Goal: Check status: Check status

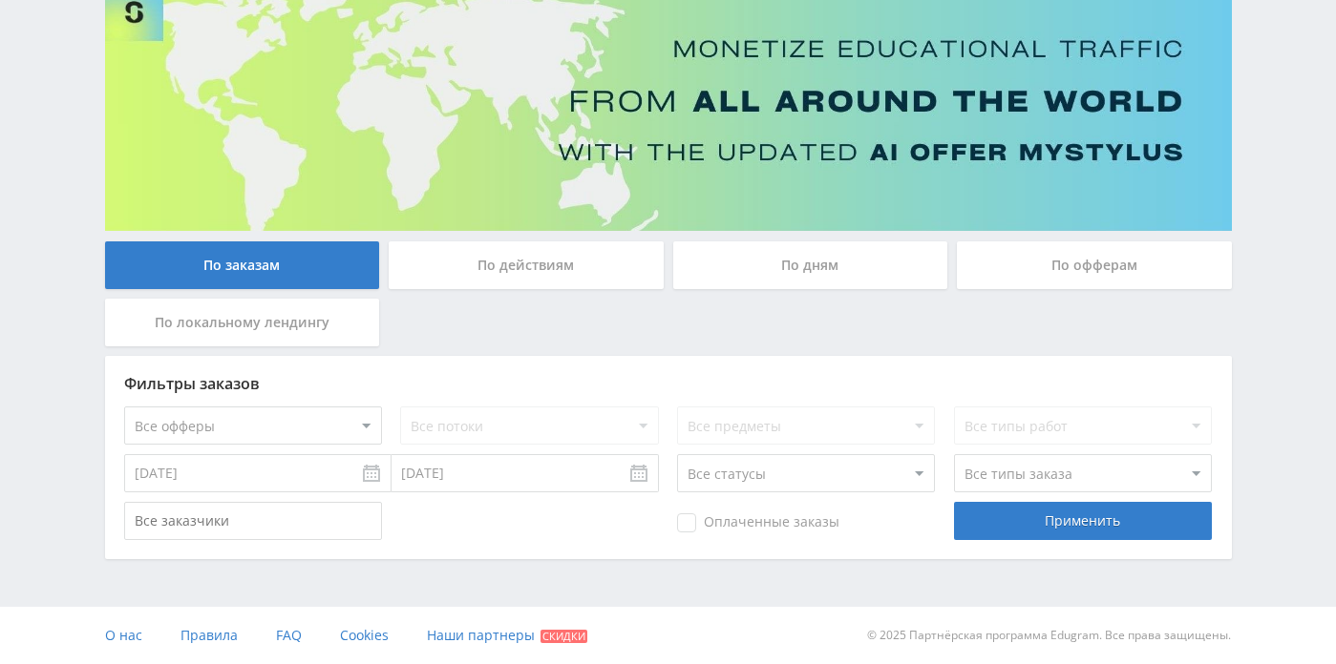
click at [999, 279] on div "По офферам" at bounding box center [1094, 266] width 275 height 48
click at [0, 0] on input "По офферам" at bounding box center [0, 0] width 0 height 0
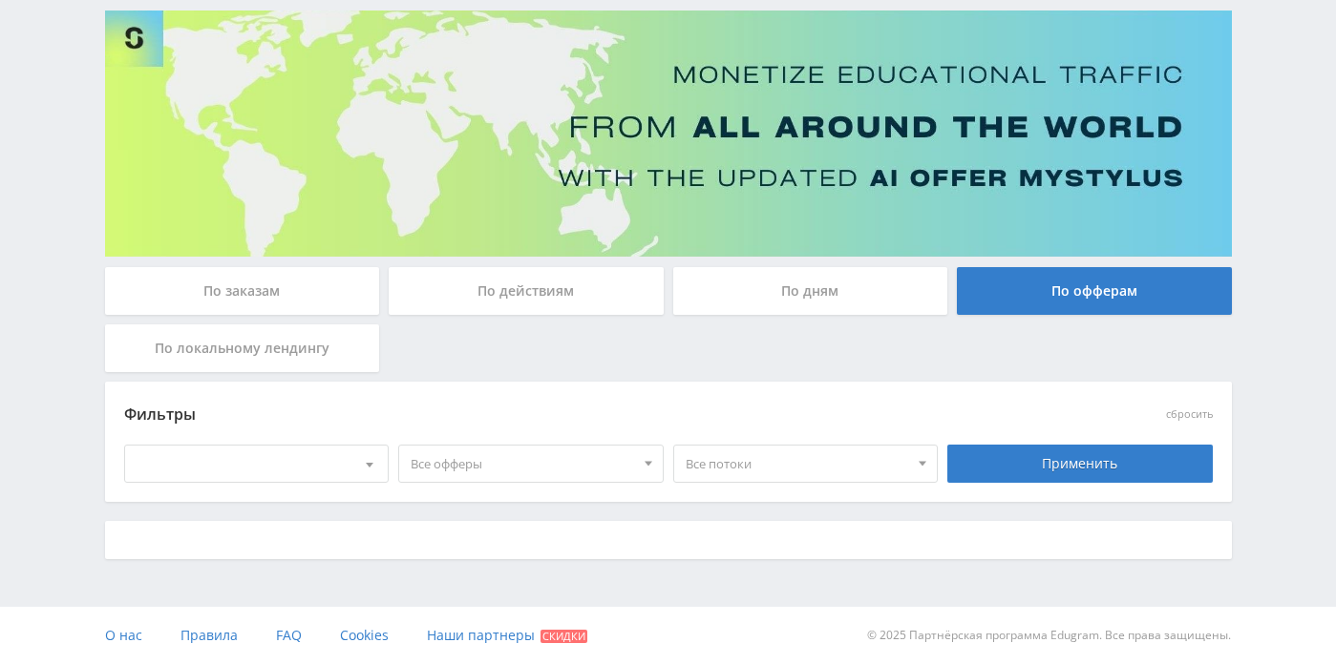
scroll to position [122, 0]
click at [916, 273] on div "По дням" at bounding box center [810, 292] width 275 height 48
click at [0, 0] on input "По дням" at bounding box center [0, 0] width 0 height 0
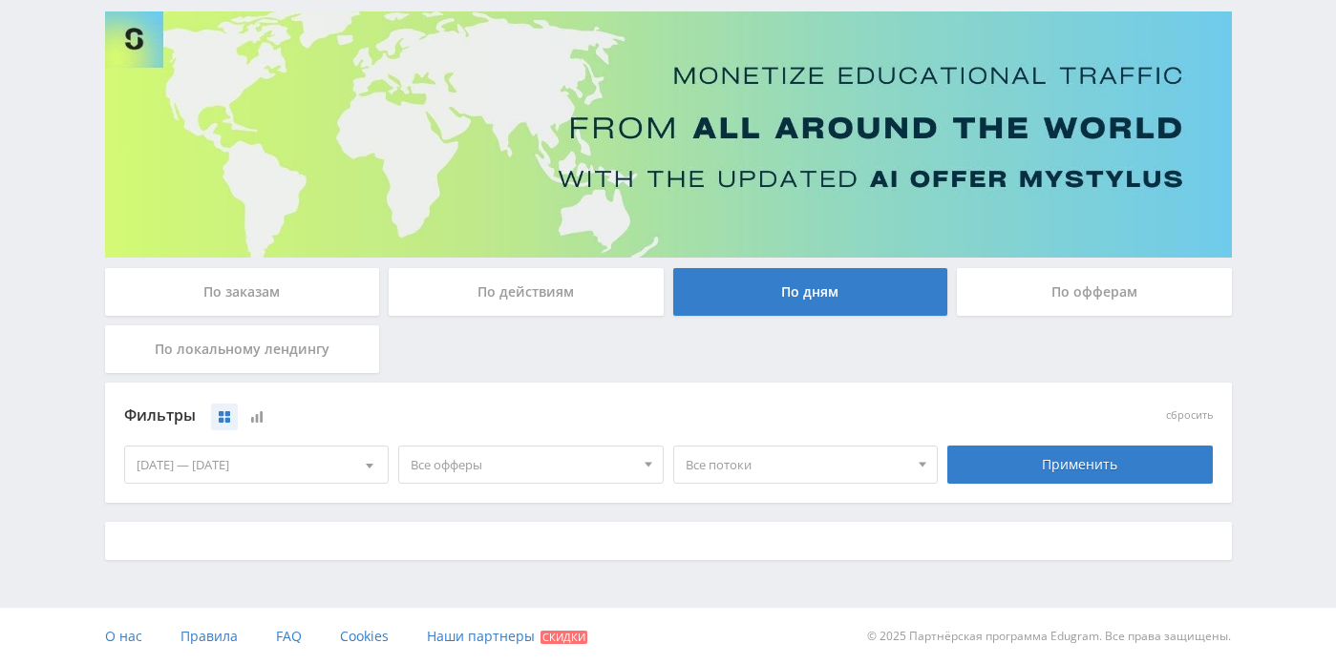
click at [300, 467] on div "[DATE] — [DATE]" at bounding box center [256, 465] width 263 height 36
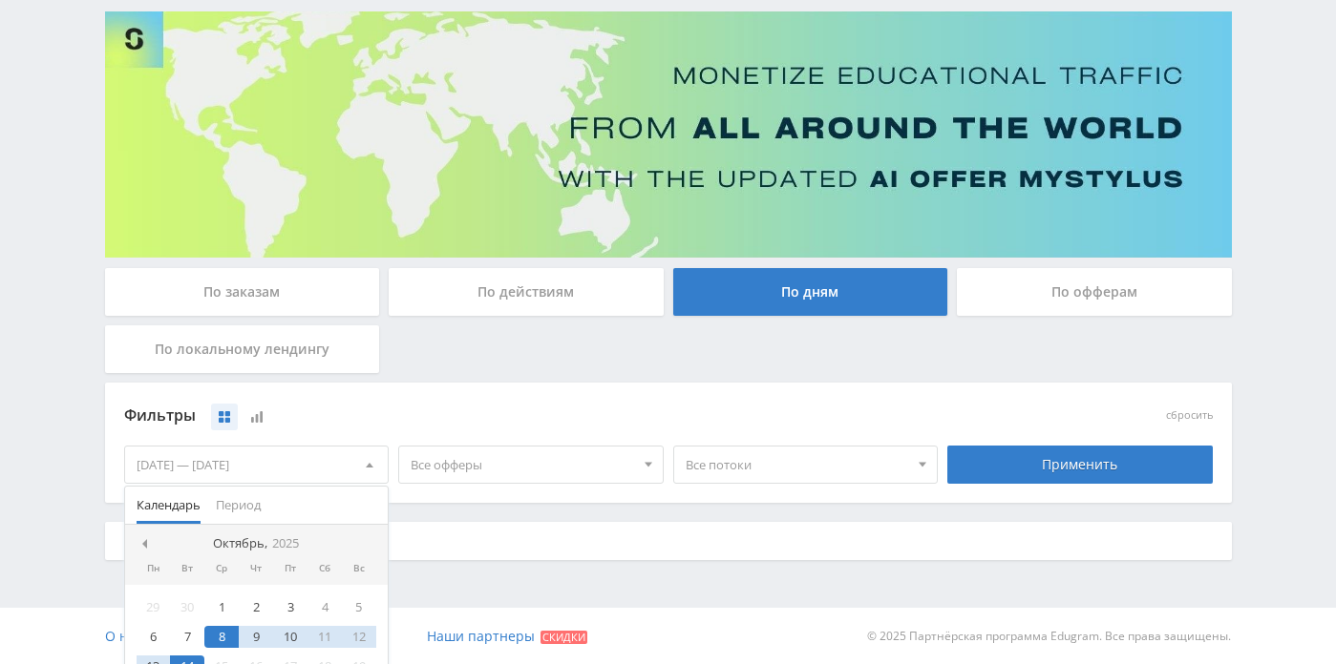
scroll to position [149, 0]
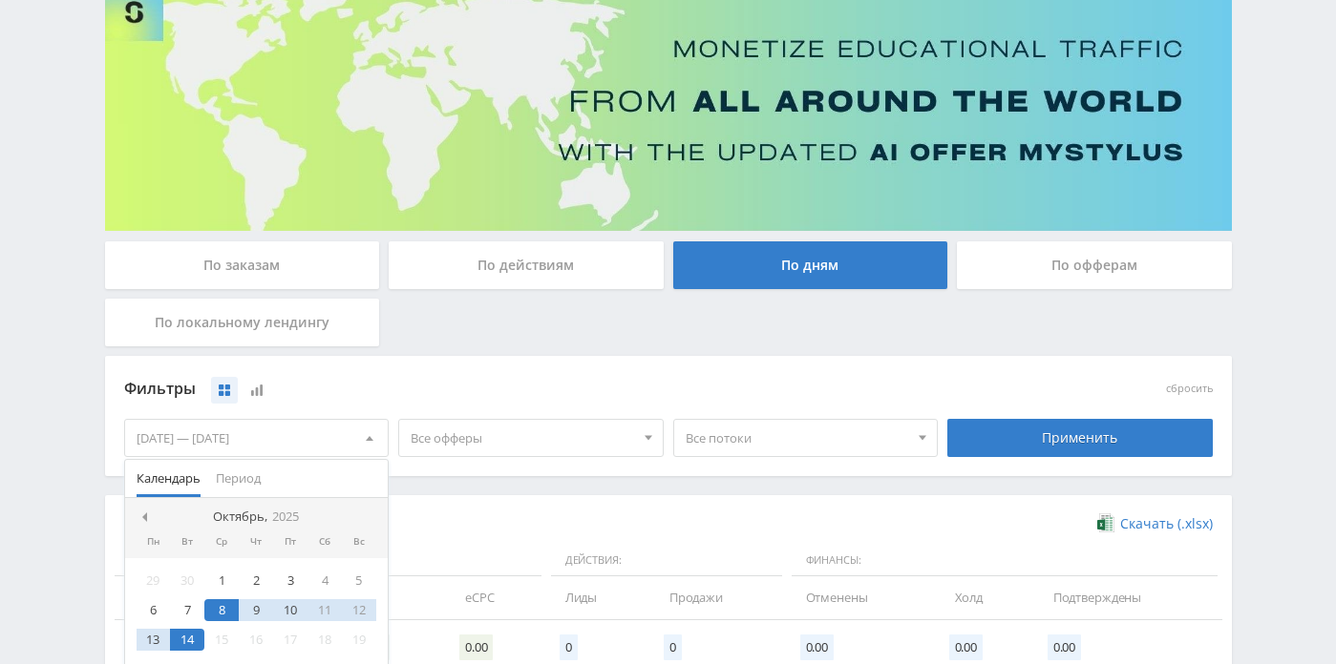
click at [548, 474] on div "Фильтры сбросить [DATE] — [DATE] Календарь Период [DATE] Пн Вт Ср Чт Пт Сб Вс 2…" at bounding box center [668, 416] width 1127 height 120
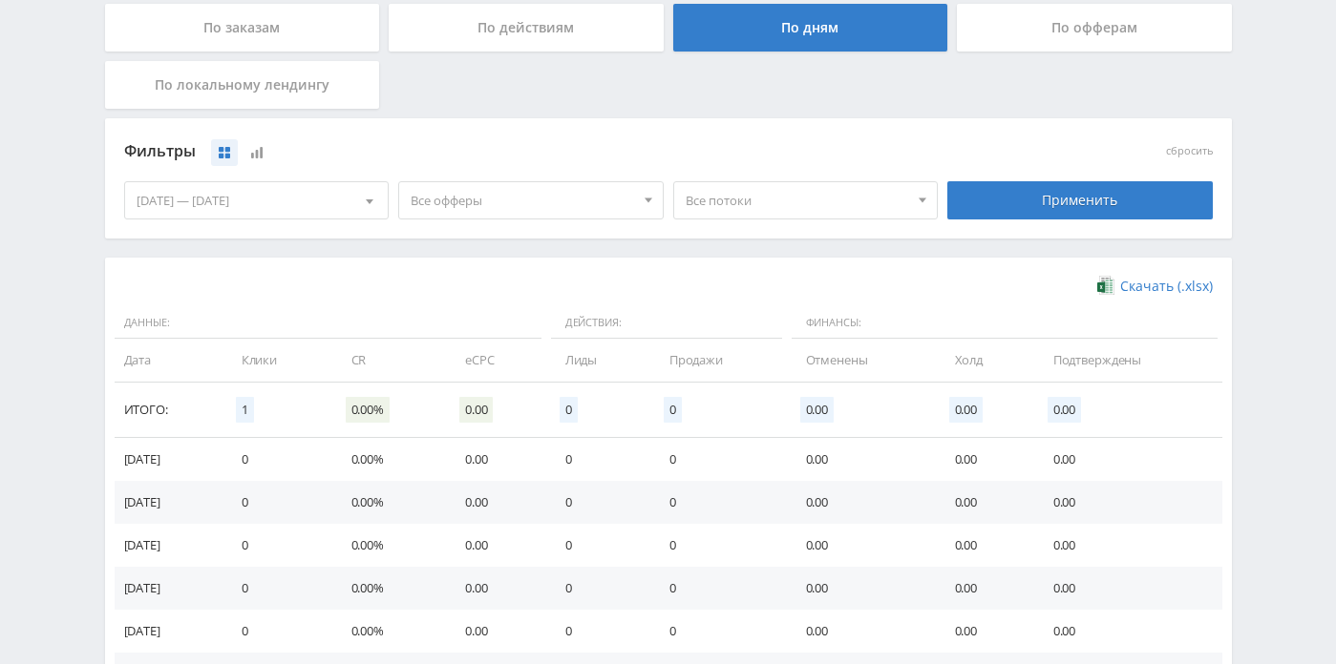
scroll to position [392, 0]
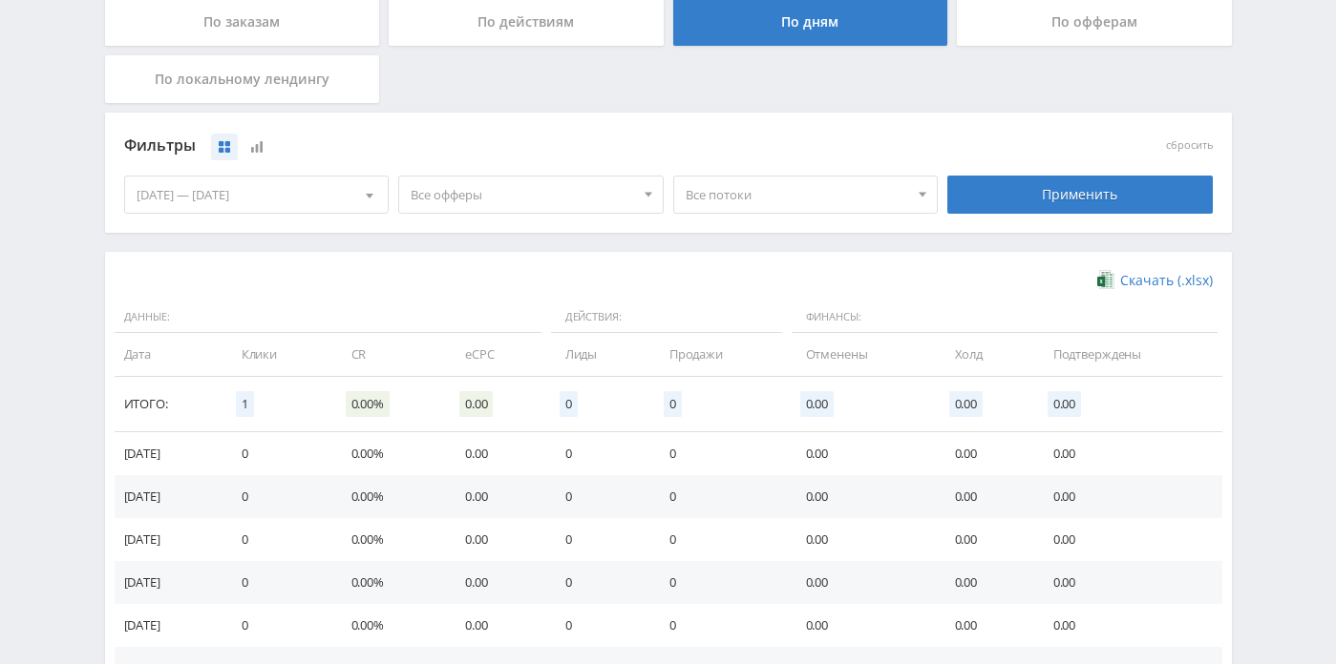
click at [339, 191] on div "[DATE] — [DATE]" at bounding box center [256, 195] width 263 height 36
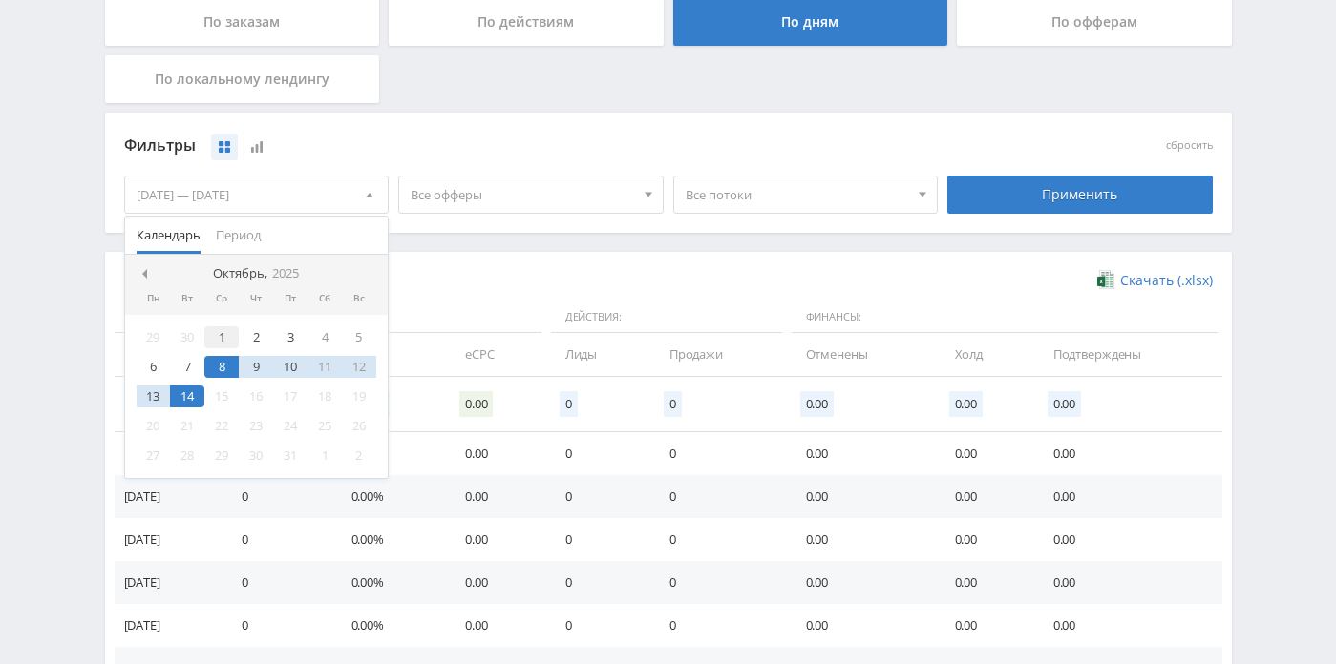
click at [220, 331] on div "1" at bounding box center [221, 337] width 34 height 22
click at [183, 401] on div "14" at bounding box center [187, 397] width 34 height 22
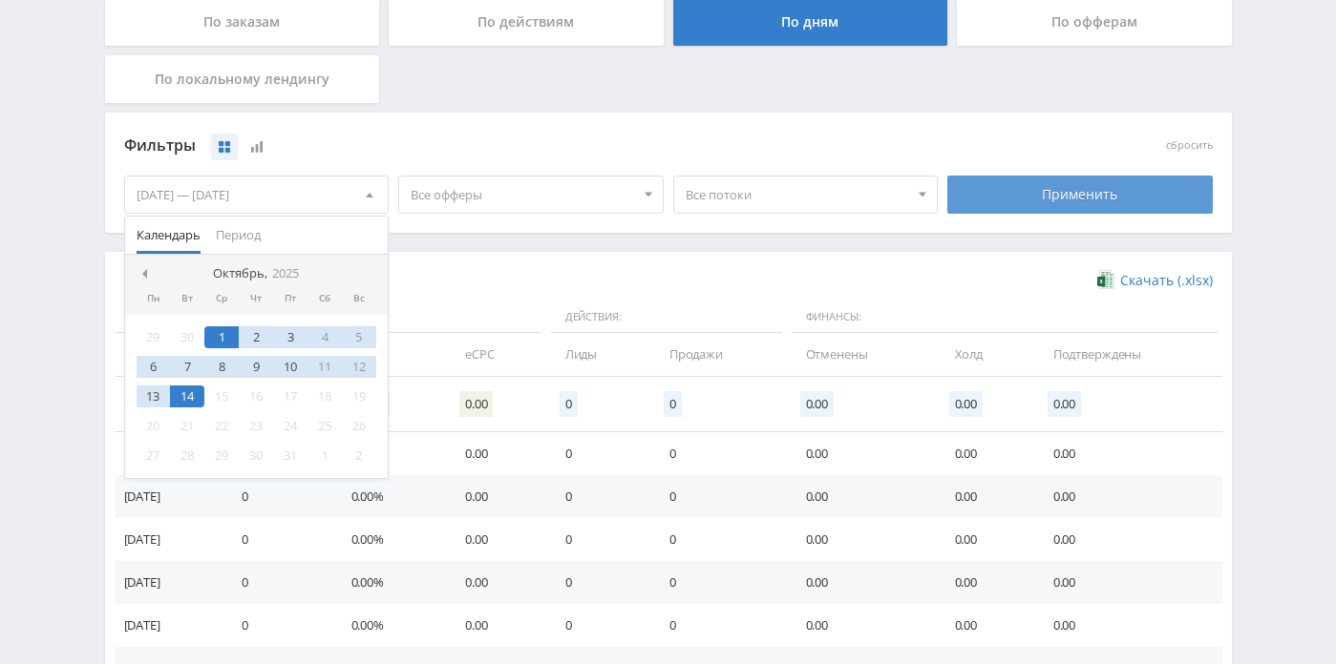
click at [1015, 207] on div "Применить" at bounding box center [1079, 195] width 265 height 38
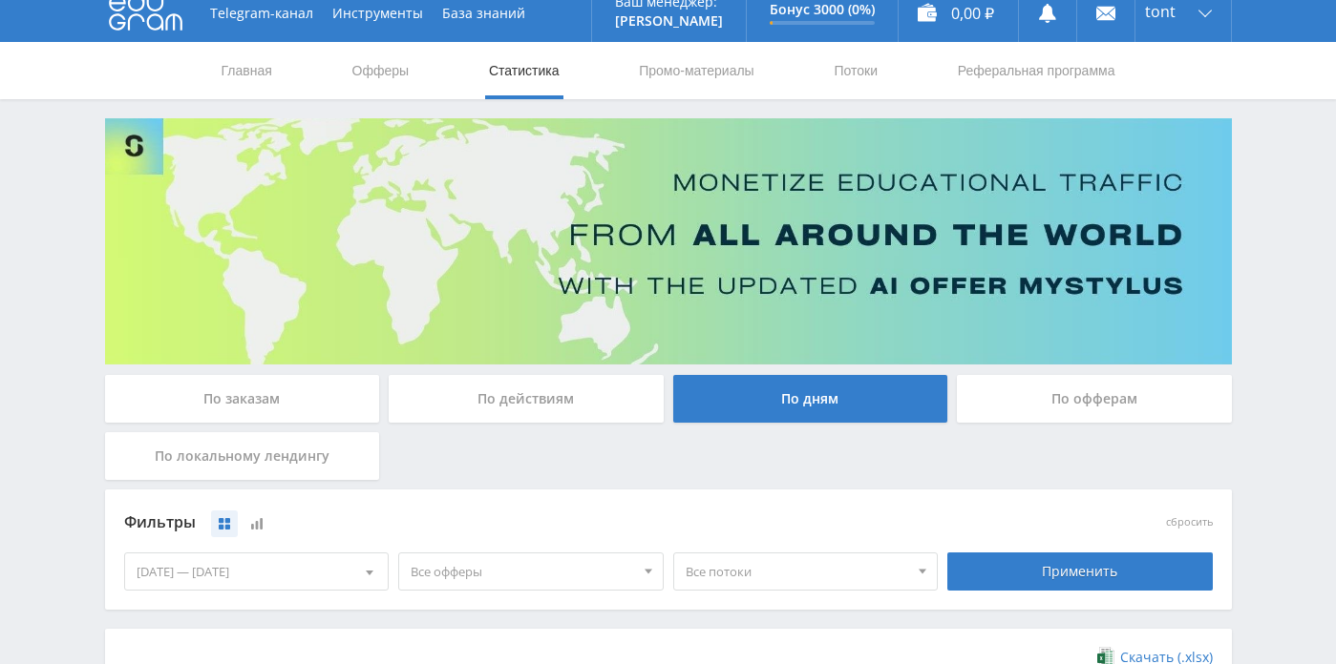
scroll to position [0, 0]
